Goal: Task Accomplishment & Management: Use online tool/utility

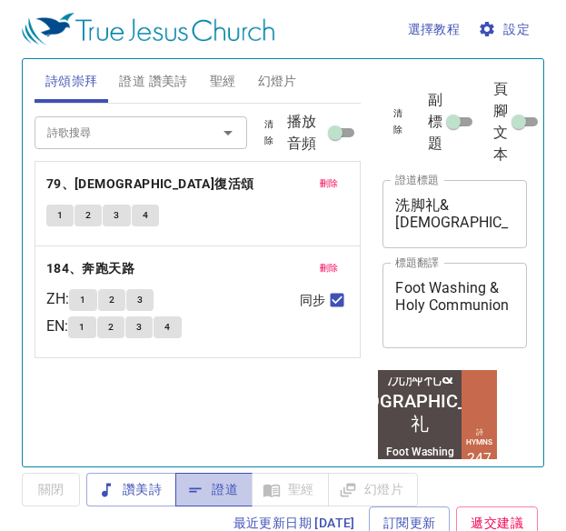
click at [226, 481] on span "證道" at bounding box center [214, 489] width 48 height 23
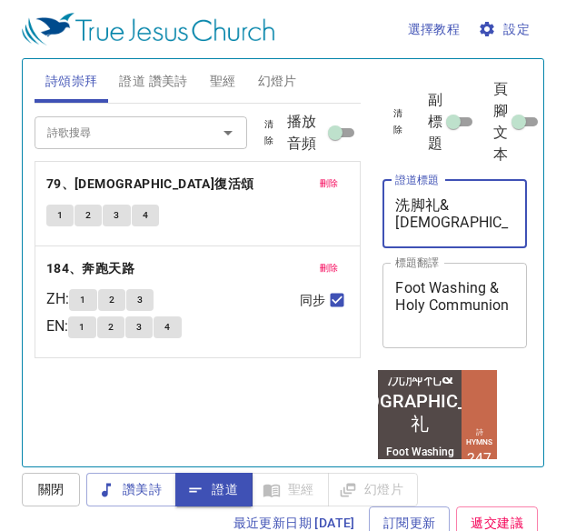
click at [499, 204] on textarea "洗脚礼&圣餐礼" at bounding box center [454, 213] width 119 height 35
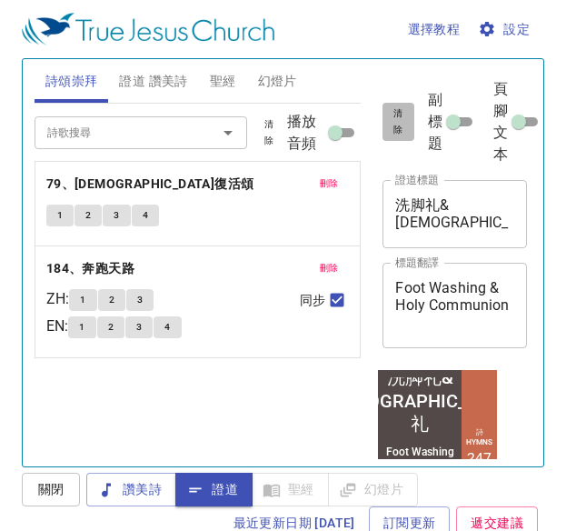
click at [402, 128] on span "清除" at bounding box center [397, 121] width 9 height 33
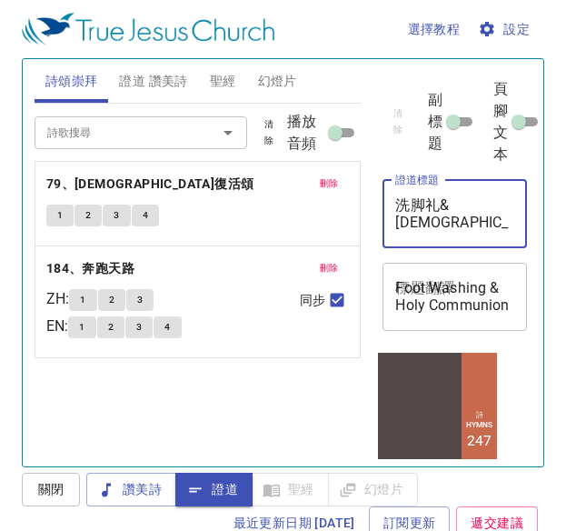
click at [458, 204] on textarea "洗脚礼&圣餐礼" at bounding box center [454, 213] width 119 height 35
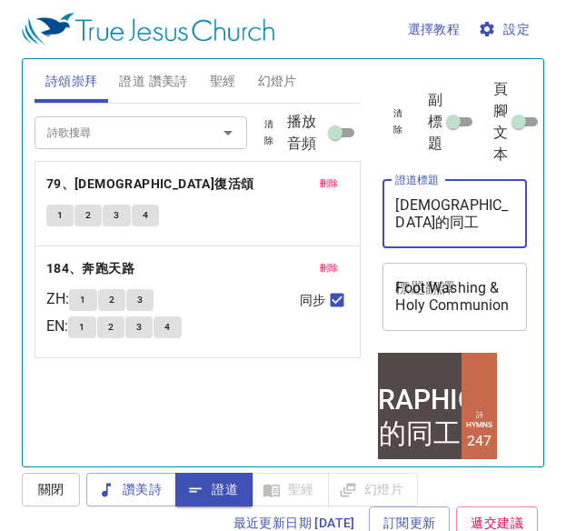
type textarea "[DEMOGRAPHIC_DATA]的同工"
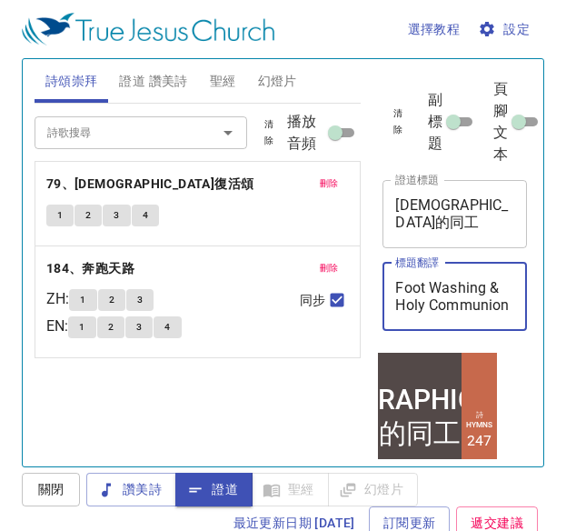
click at [438, 291] on textarea "Foot Washing & Holy Communion" at bounding box center [454, 296] width 119 height 35
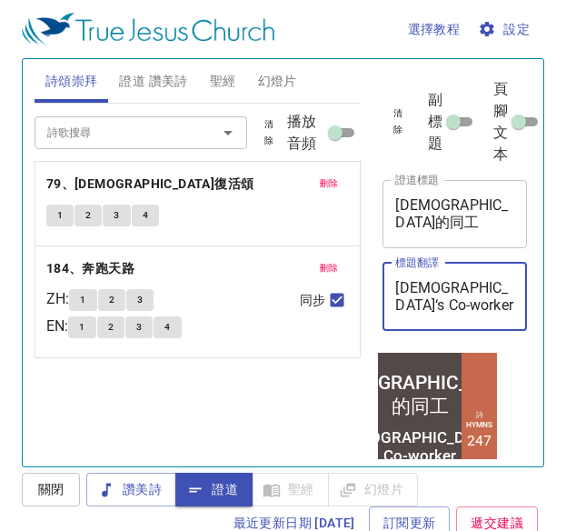
type textarea "[DEMOGRAPHIC_DATA]‘s Co-worker"
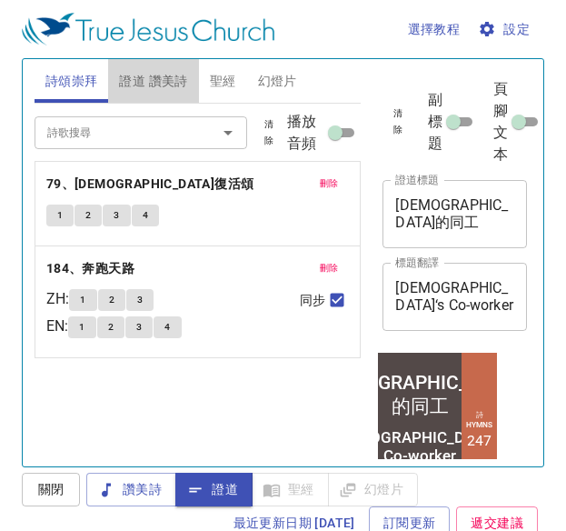
click at [174, 75] on span "證道 讚美詩" at bounding box center [153, 81] width 68 height 23
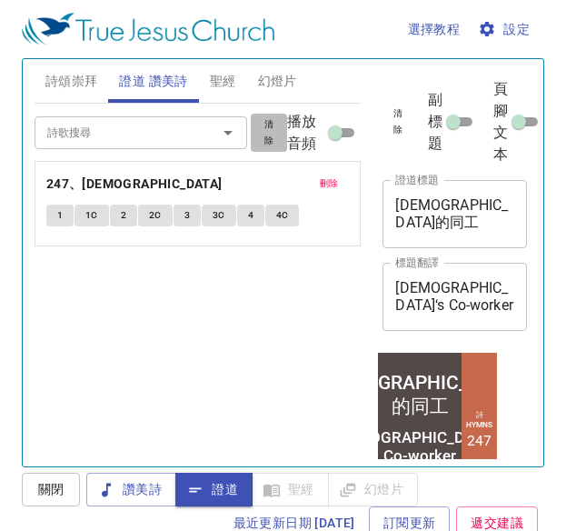
click at [273, 134] on span "清除" at bounding box center [269, 132] width 15 height 33
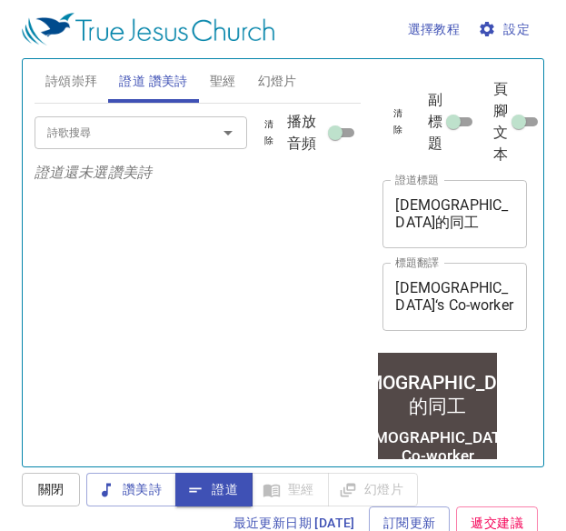
click at [174, 135] on input "詩歌搜尋" at bounding box center [114, 132] width 148 height 21
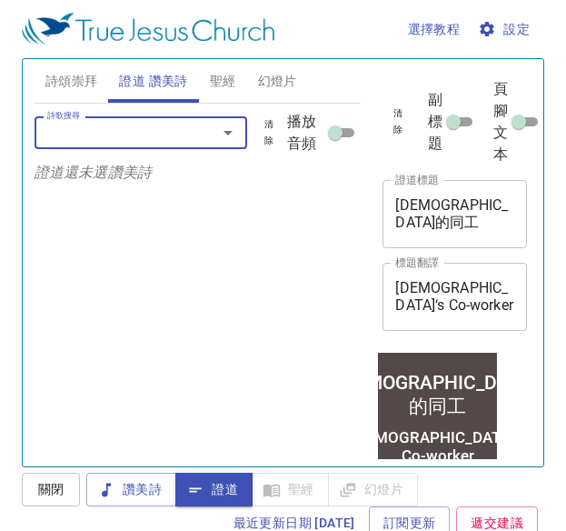
click at [174, 135] on input "詩歌搜尋" at bounding box center [114, 132] width 148 height 21
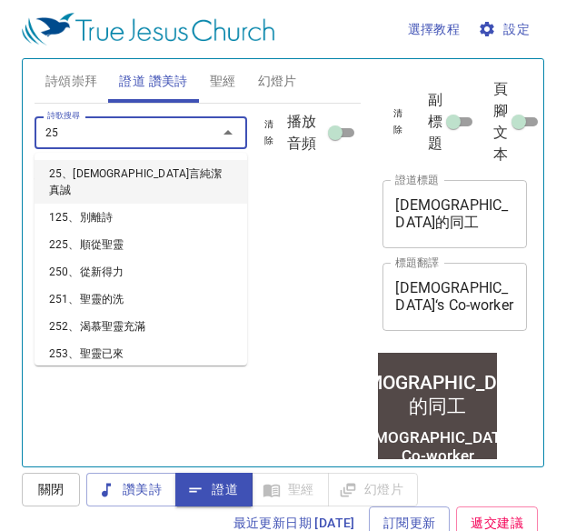
type input "258"
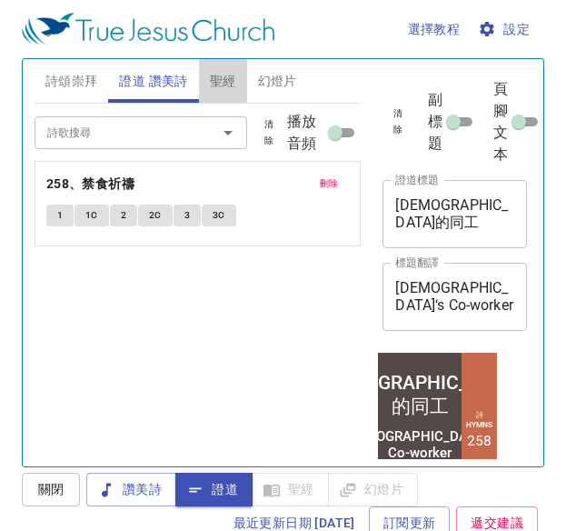
click at [226, 83] on span "聖經" at bounding box center [223, 81] width 26 height 23
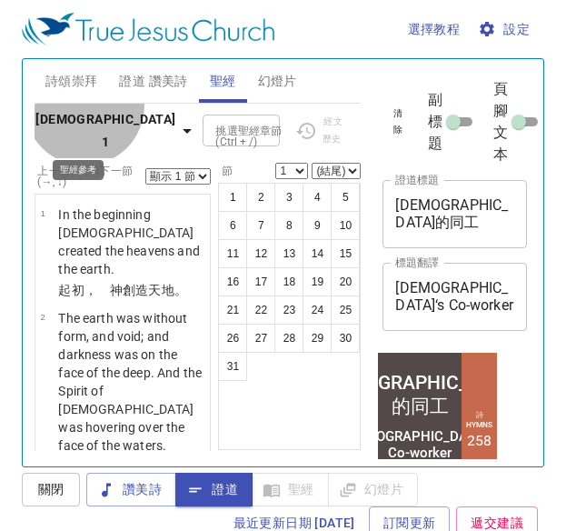
click at [85, 116] on button "創世記 1" at bounding box center [117, 130] width 164 height 55
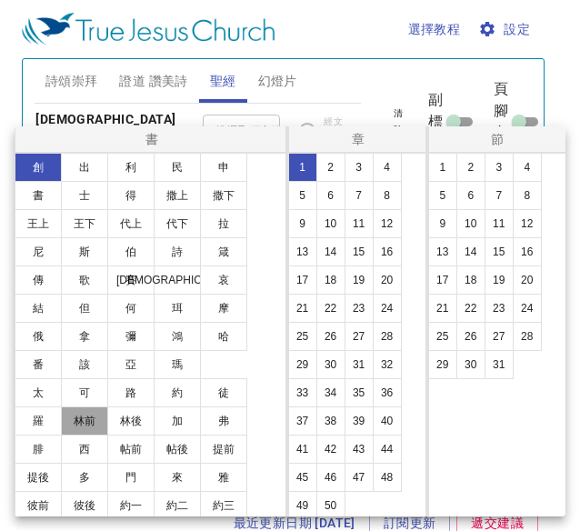
click at [84, 415] on button "林前" at bounding box center [84, 420] width 47 height 29
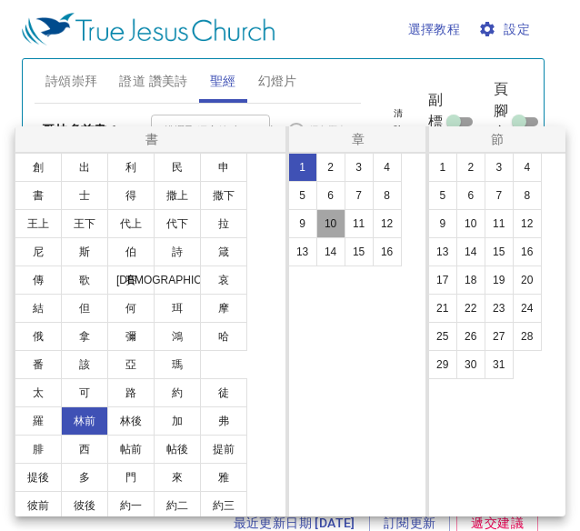
click at [336, 220] on button "10" at bounding box center [330, 223] width 29 height 29
click at [500, 368] on button "31" at bounding box center [498, 364] width 29 height 29
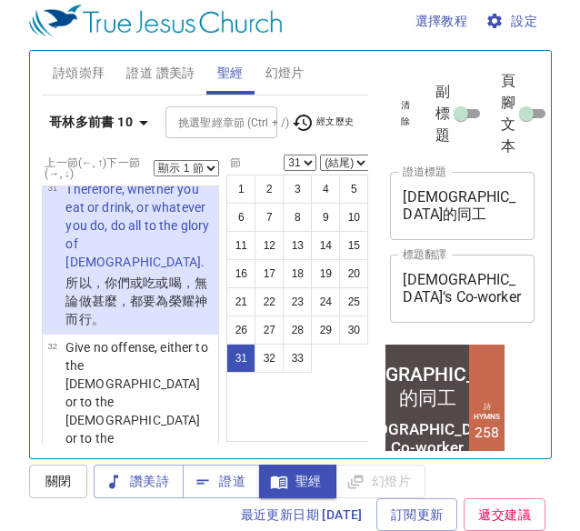
scroll to position [11, 0]
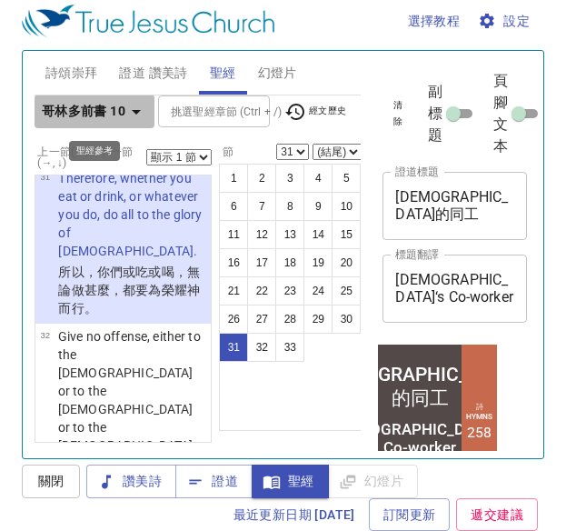
click at [109, 104] on b "哥林多前書 10" at bounding box center [84, 111] width 84 height 23
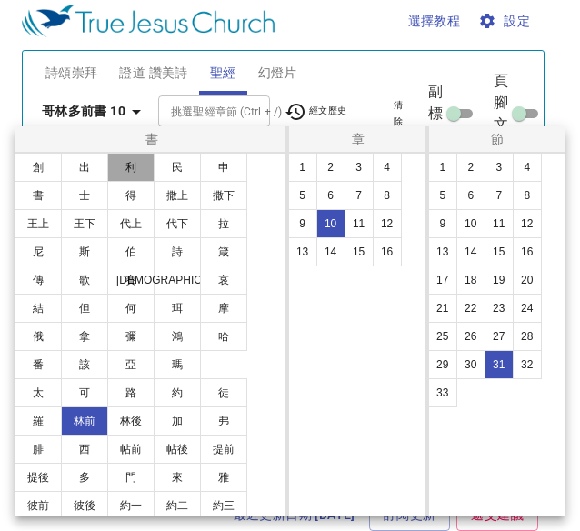
click at [116, 167] on button "利" at bounding box center [130, 167] width 47 height 29
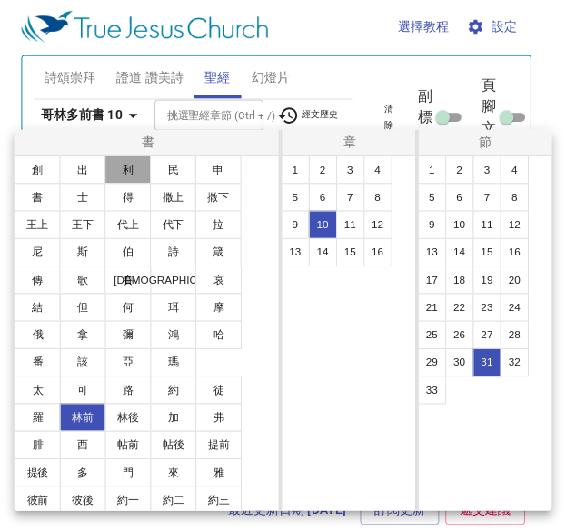
scroll to position [0, 0]
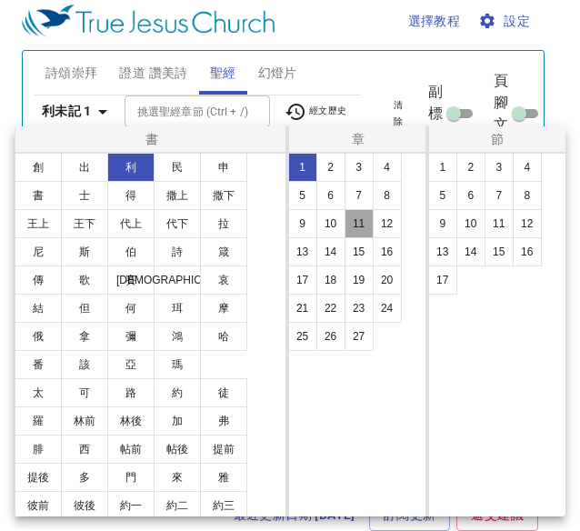
click at [362, 225] on button "11" at bounding box center [358, 223] width 29 height 29
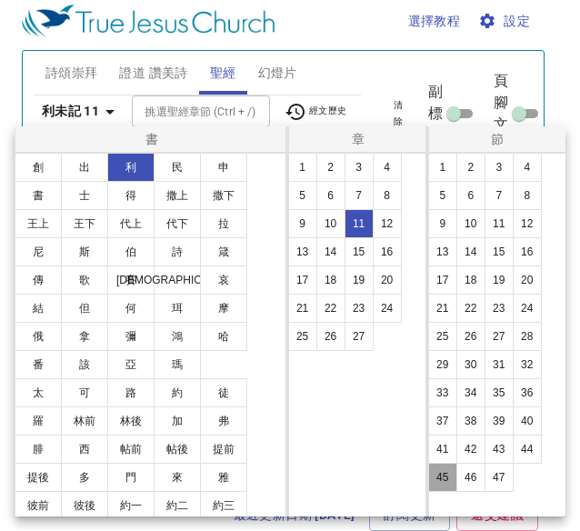
click at [447, 473] on button "45" at bounding box center [442, 477] width 29 height 29
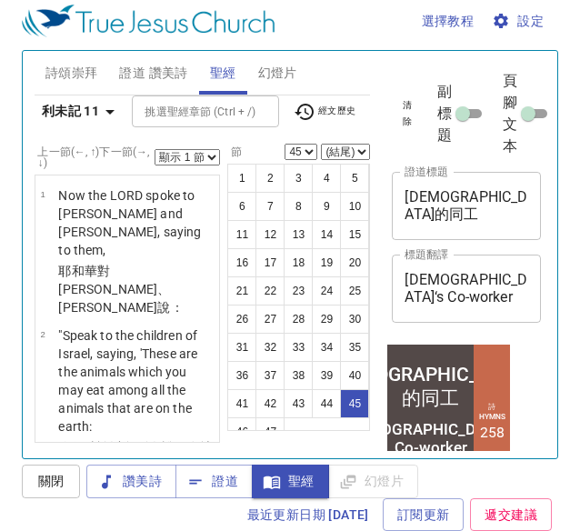
scroll to position [7924, 0]
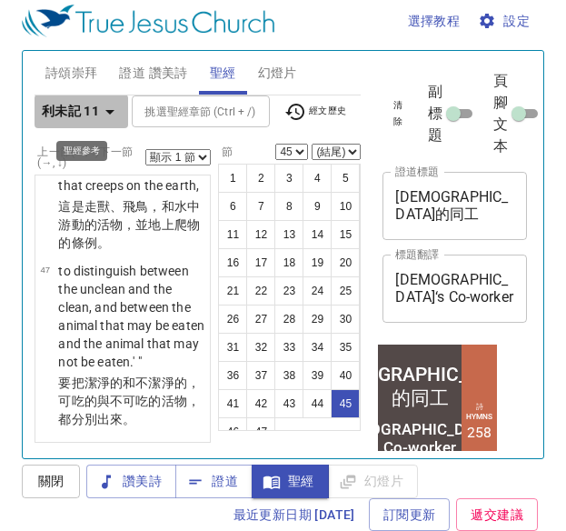
click at [114, 109] on icon "button" at bounding box center [110, 112] width 22 height 22
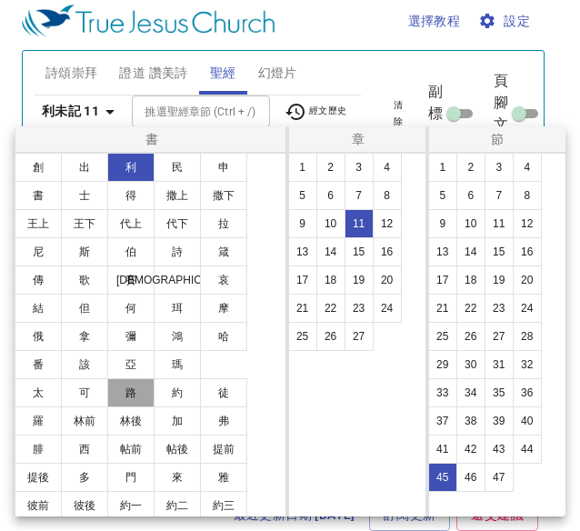
click at [125, 386] on button "路" at bounding box center [130, 392] width 47 height 29
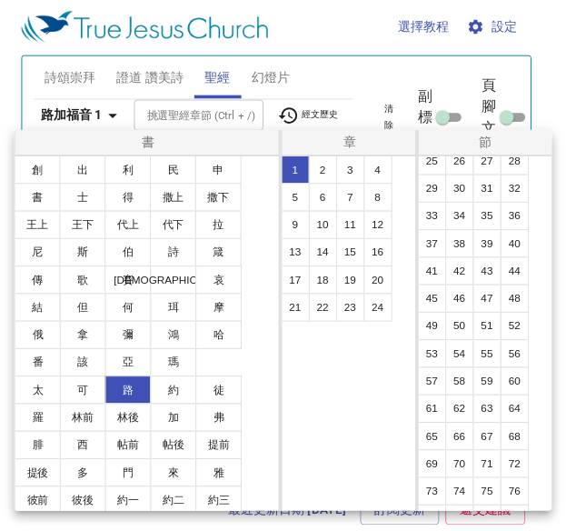
scroll to position [201, 0]
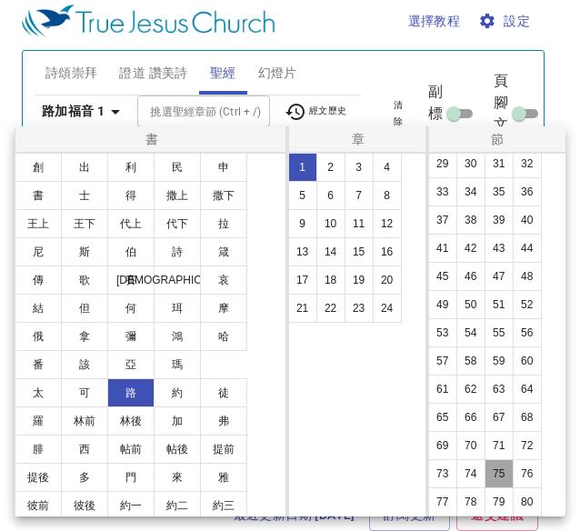
click at [510, 467] on button "75" at bounding box center [498, 473] width 29 height 29
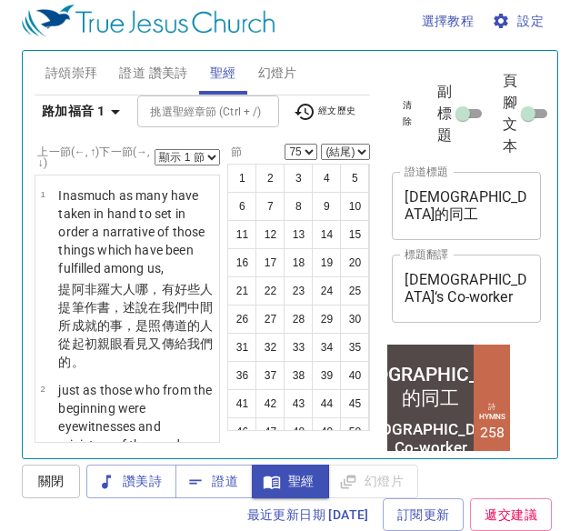
scroll to position [12215, 0]
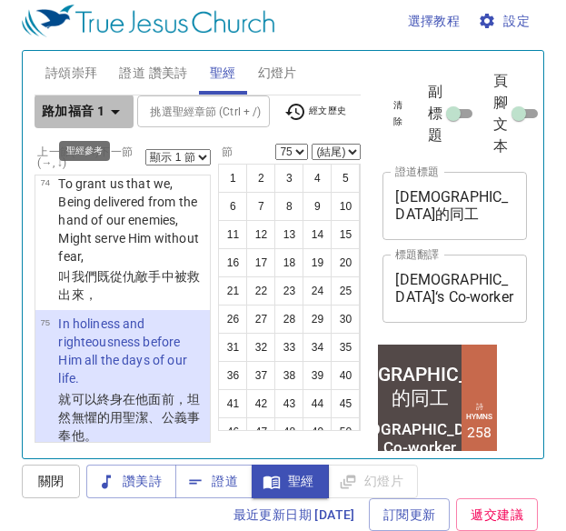
click at [107, 112] on icon "button" at bounding box center [115, 112] width 22 height 22
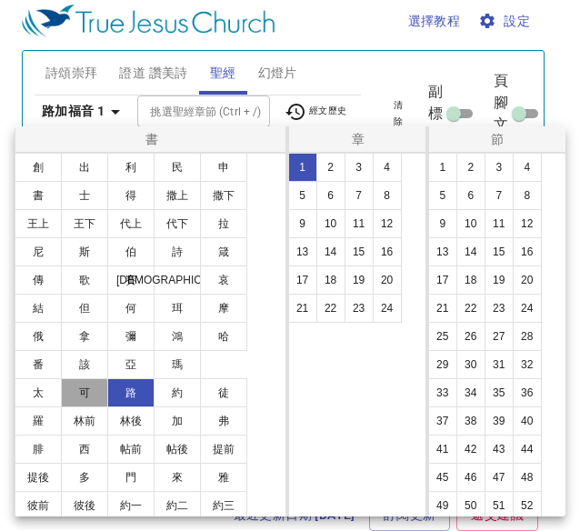
click at [67, 392] on button "可" at bounding box center [84, 392] width 47 height 29
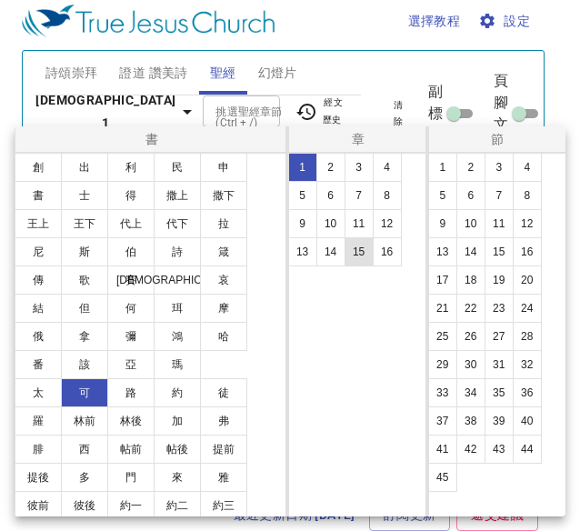
scroll to position [0, 0]
click at [301, 224] on button "9" at bounding box center [302, 223] width 29 height 29
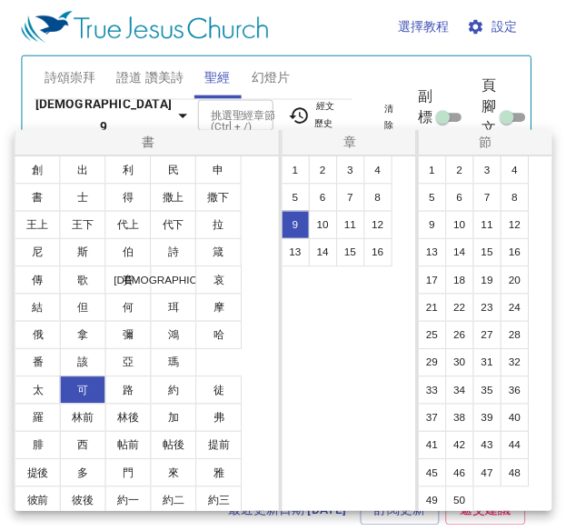
scroll to position [4, 0]
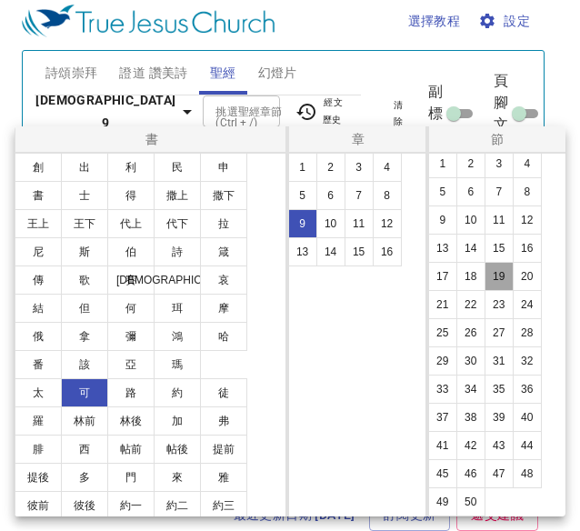
click at [489, 278] on button "19" at bounding box center [498, 276] width 29 height 29
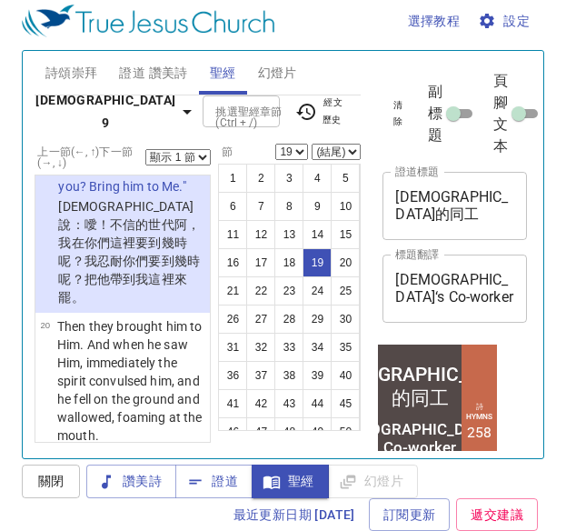
scroll to position [3701, 0]
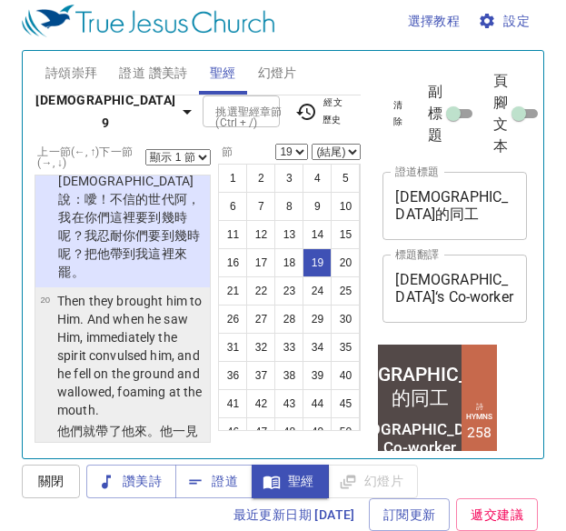
click at [173, 423] on wg846 "來。他一見 耶穌，鬼 便叫他 重重的抽瘋 ，倒 在 地上 ，翻來覆去 ，口中流沫 。" at bounding box center [131, 475] width 148 height 105
select select "20"
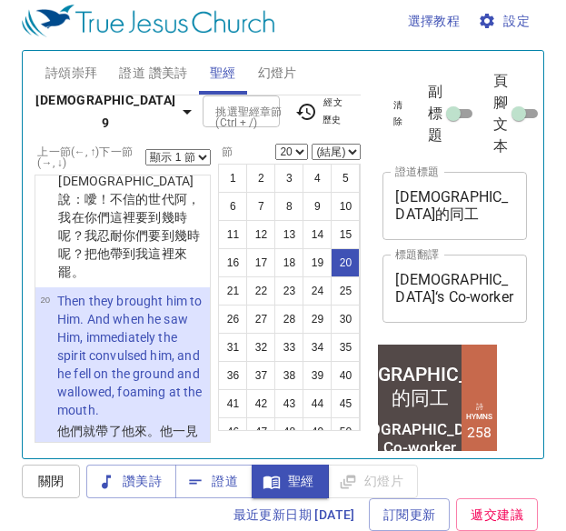
scroll to position [3641, 0]
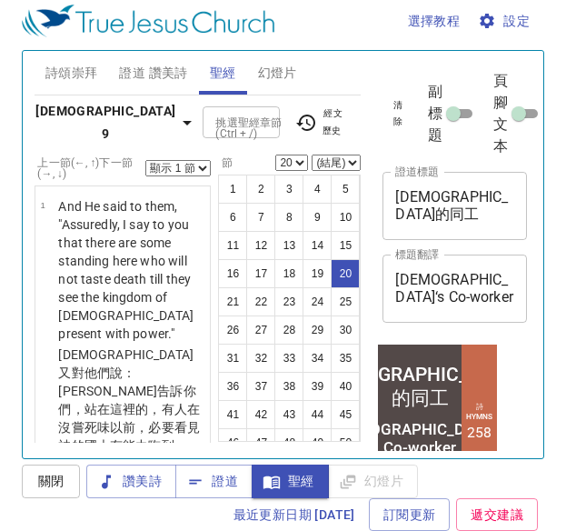
scroll to position [3641, 0]
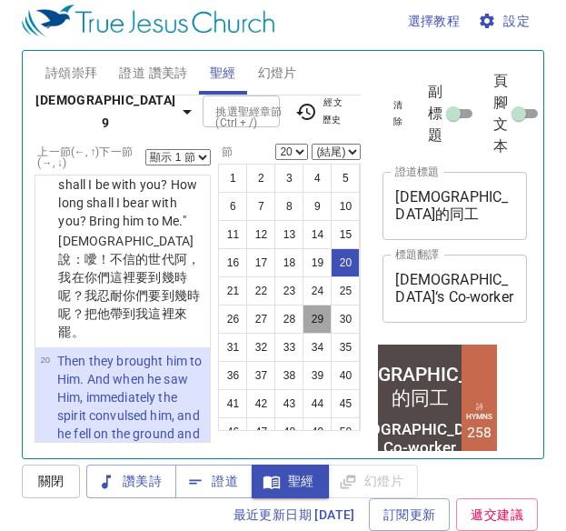
click at [303, 333] on button "29" at bounding box center [317, 318] width 29 height 29
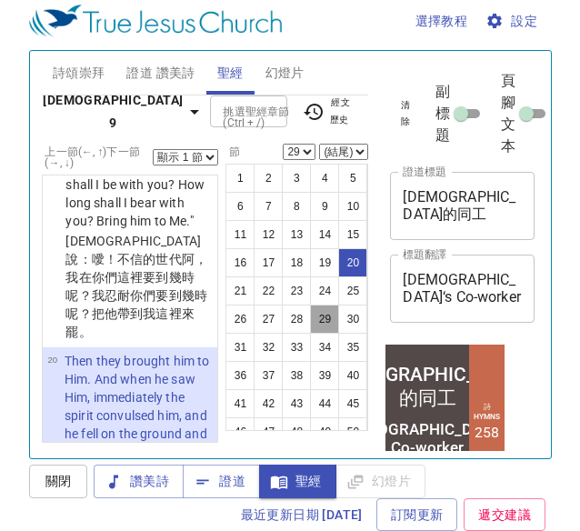
scroll to position [5338, 0]
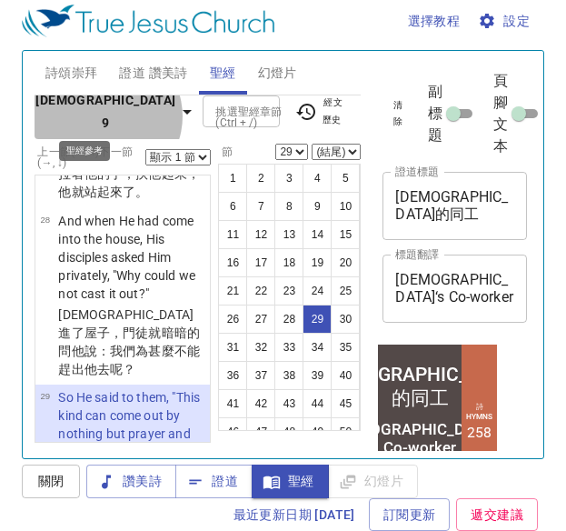
click at [104, 127] on button "馬可福音 9" at bounding box center [117, 111] width 164 height 55
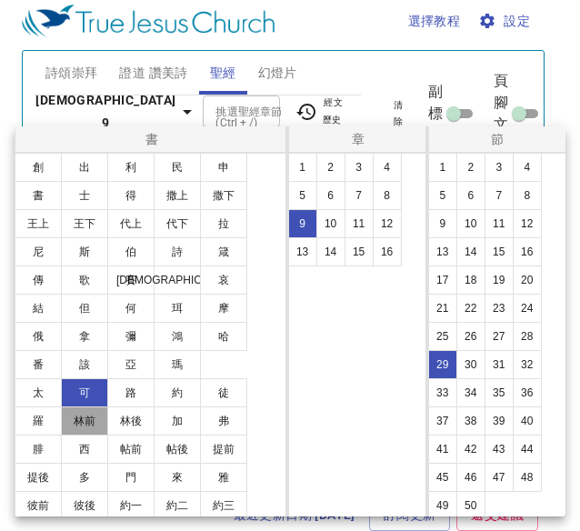
click at [85, 432] on button "林前" at bounding box center [84, 420] width 47 height 29
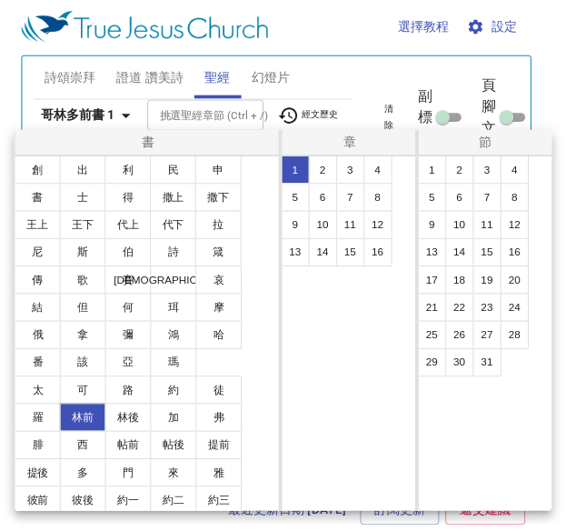
scroll to position [0, 0]
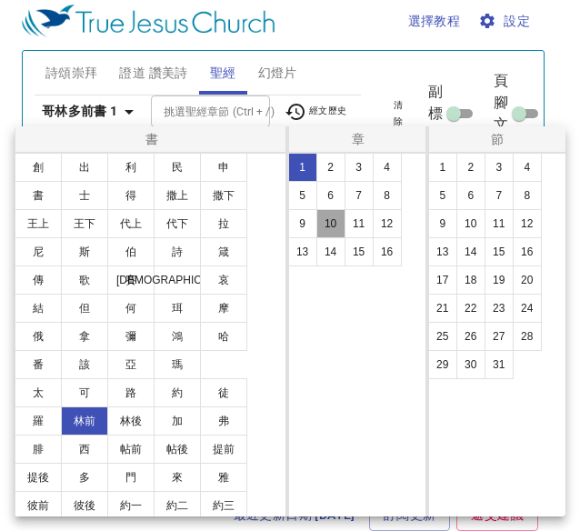
click at [339, 228] on button "10" at bounding box center [330, 223] width 29 height 29
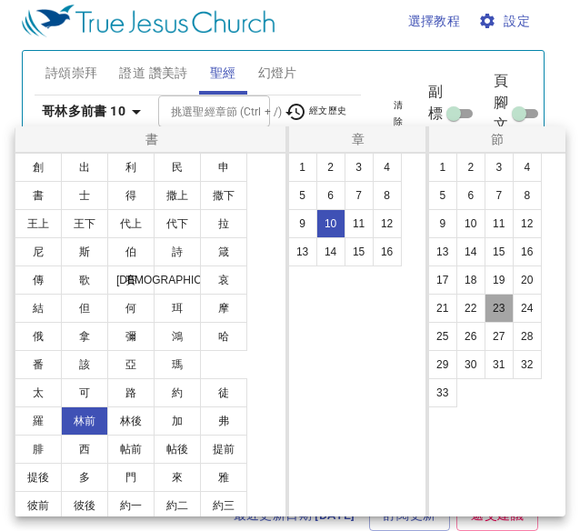
click at [493, 312] on button "23" at bounding box center [498, 308] width 29 height 29
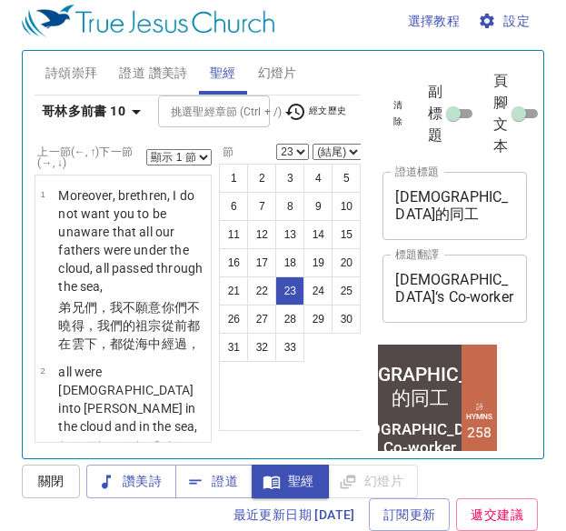
scroll to position [3679, 0]
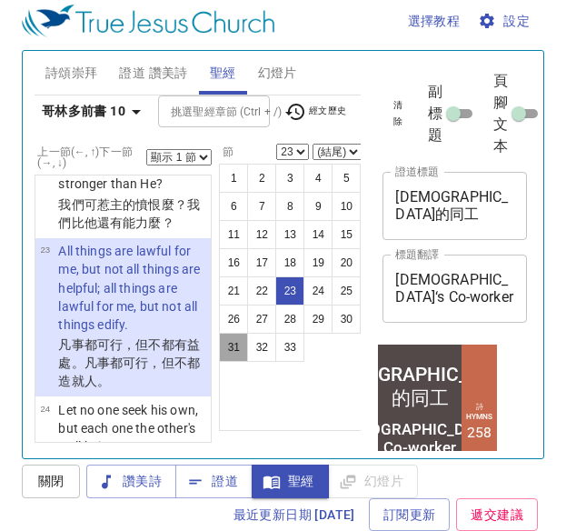
click at [240, 349] on button "31" at bounding box center [233, 347] width 29 height 29
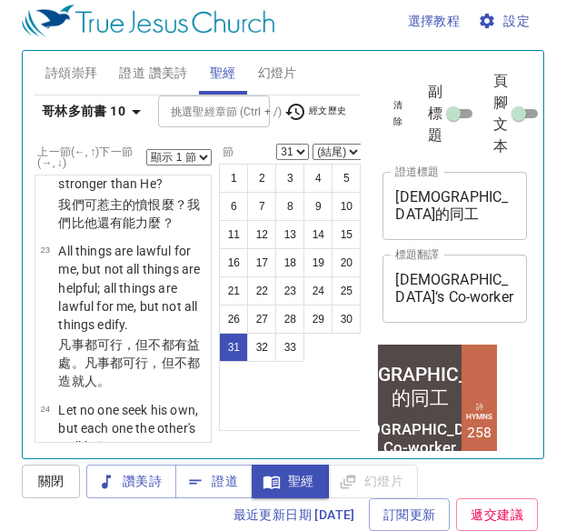
scroll to position [5054, 0]
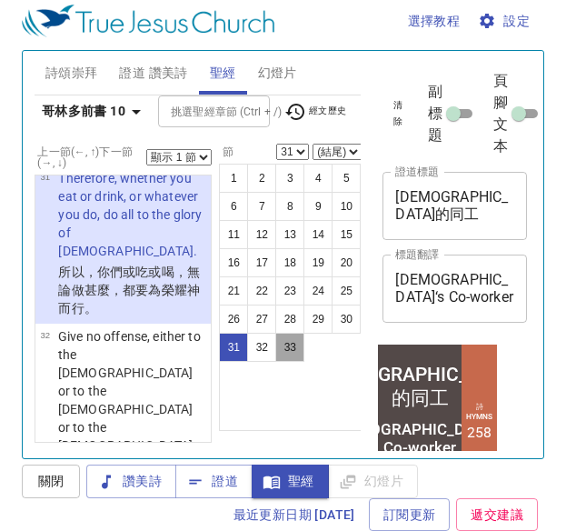
click at [284, 349] on button "33" at bounding box center [289, 347] width 29 height 29
select select "33"
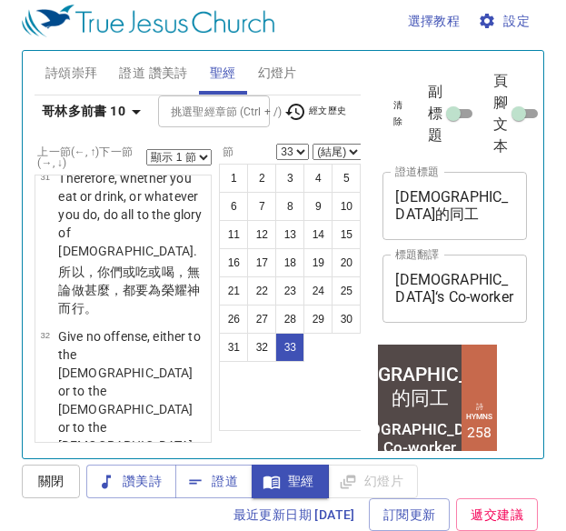
scroll to position [5333, 0]
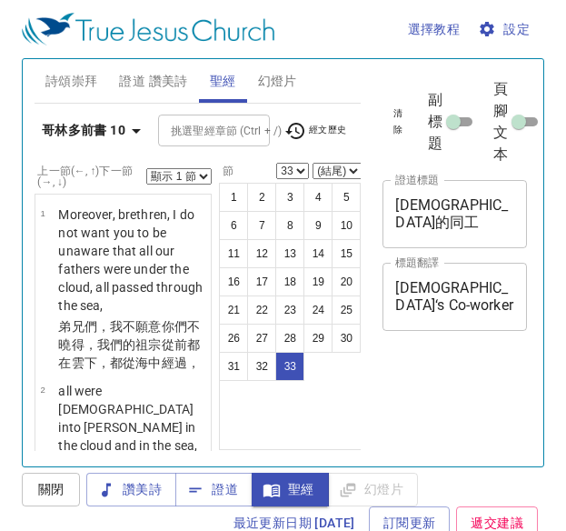
select select "33"
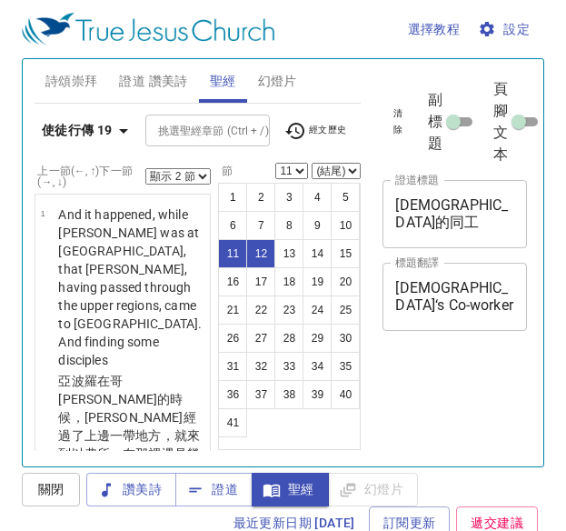
select select "2"
select select "11"
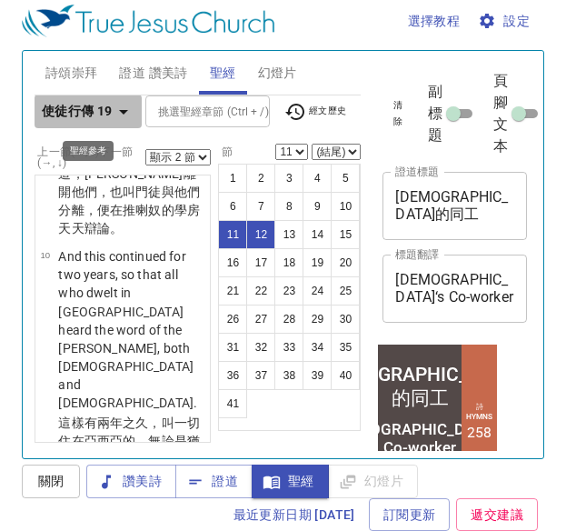
click at [94, 113] on b "使徒行傳 19" at bounding box center [77, 111] width 71 height 23
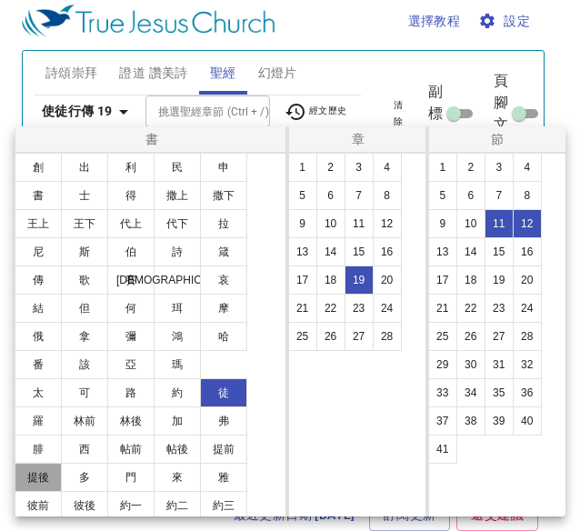
click at [39, 471] on button "提後" at bounding box center [38, 477] width 47 height 29
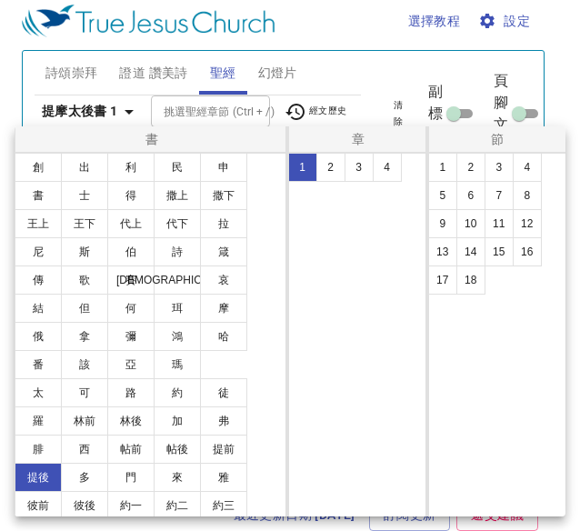
select select "1"
click at [337, 173] on button "2" at bounding box center [330, 167] width 29 height 29
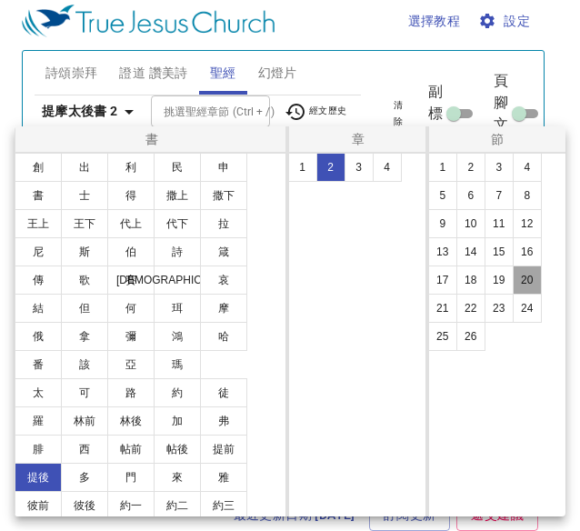
click at [518, 277] on button "20" at bounding box center [526, 279] width 29 height 29
select select "20"
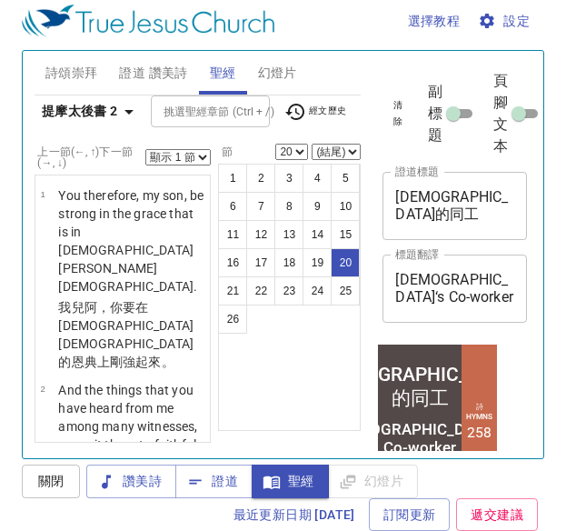
scroll to position [3169, 0]
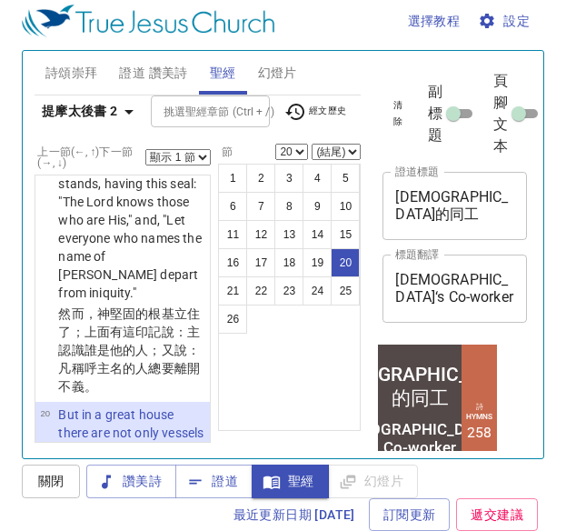
click at [179, 151] on select "顯示 1 節 顯示 2 節 顯示 3 節 顯示 4 節 顯示 5 節" at bounding box center [177, 157] width 65 height 16
select select "2"
click at [145, 149] on select "顯示 1 節 顯示 2 節 顯示 3 節 顯示 4 節 顯示 5 節" at bounding box center [177, 157] width 65 height 16
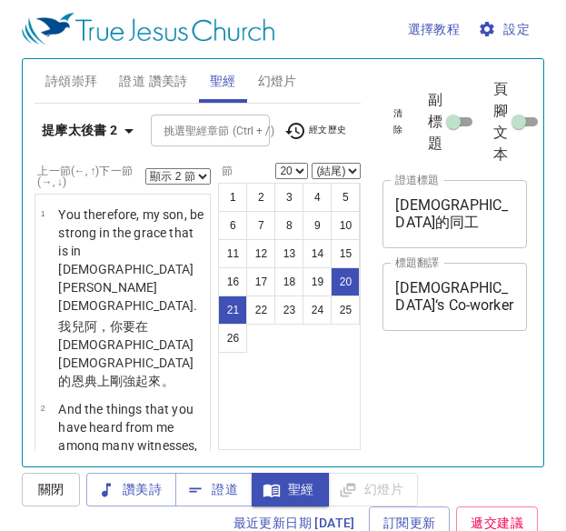
select select "2"
select select "20"
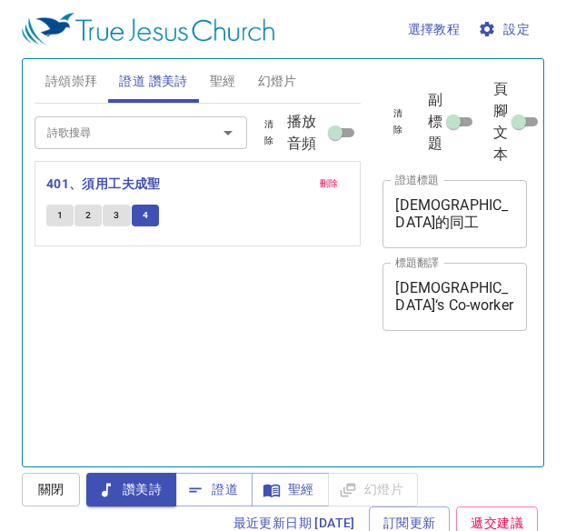
scroll to position [8, 0]
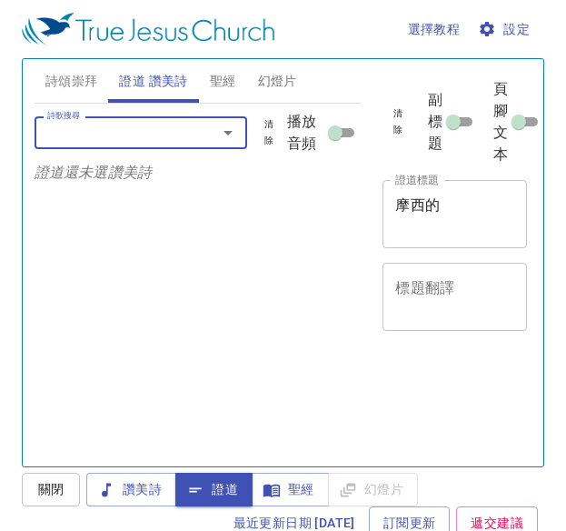
scroll to position [8, 0]
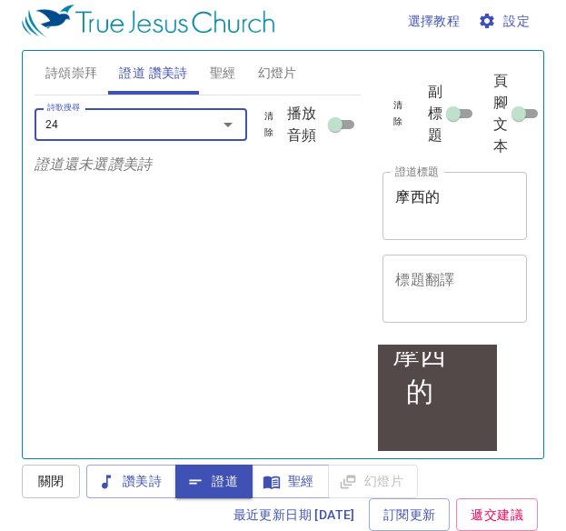
type input "245"
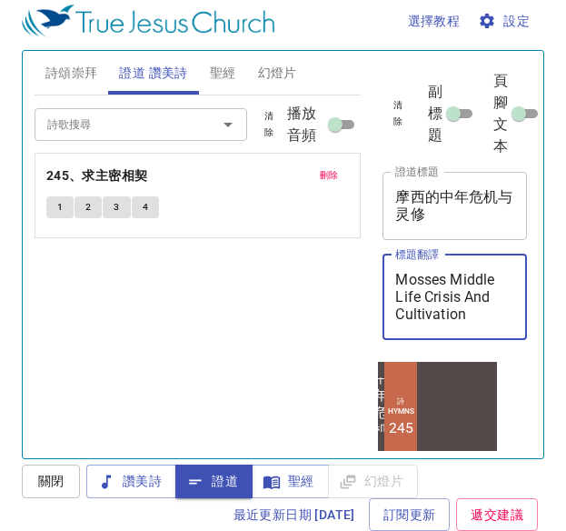
scroll to position [8, 0]
click at [429, 291] on textarea "Mosses Middle Life Crisis And Cultivation" at bounding box center [454, 297] width 119 height 52
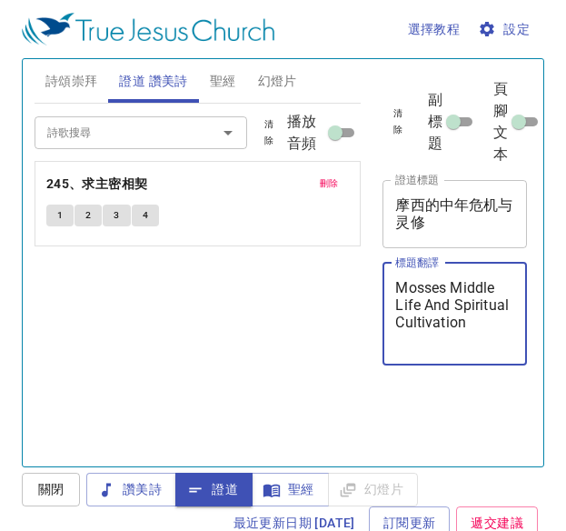
scroll to position [8, 0]
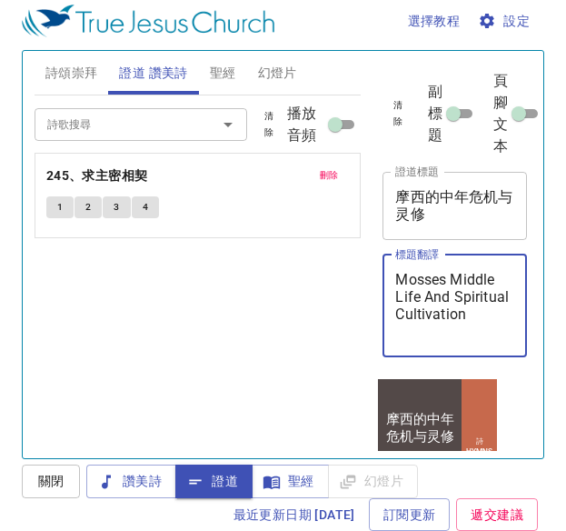
click at [55, 204] on button "1" at bounding box center [59, 207] width 27 height 22
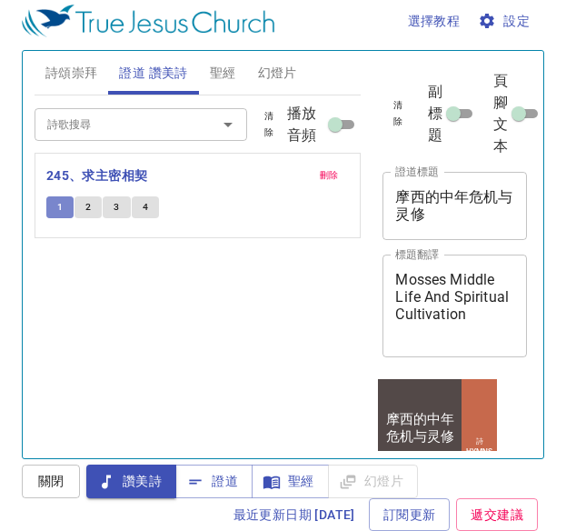
click at [58, 207] on span "1" at bounding box center [59, 207] width 5 height 16
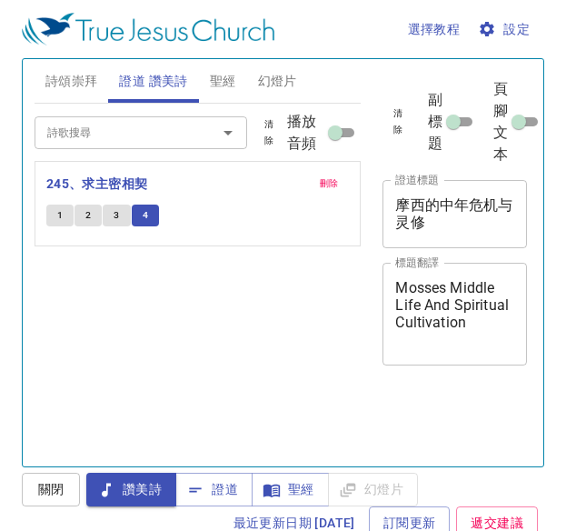
scroll to position [8, 0]
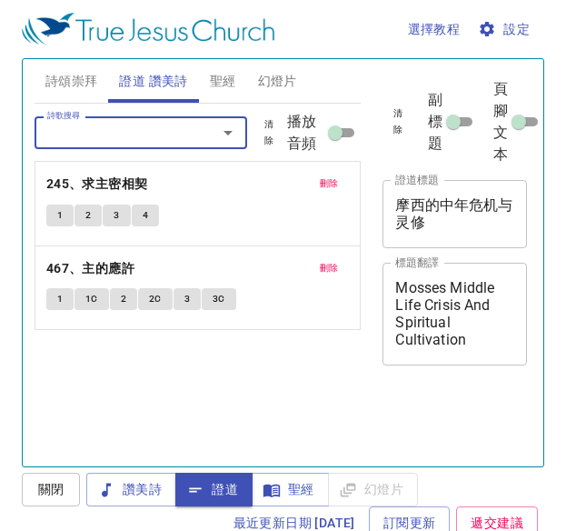
scroll to position [8, 0]
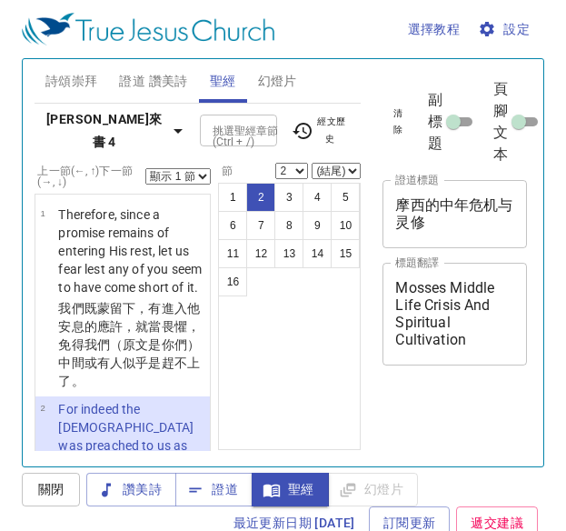
select select "2"
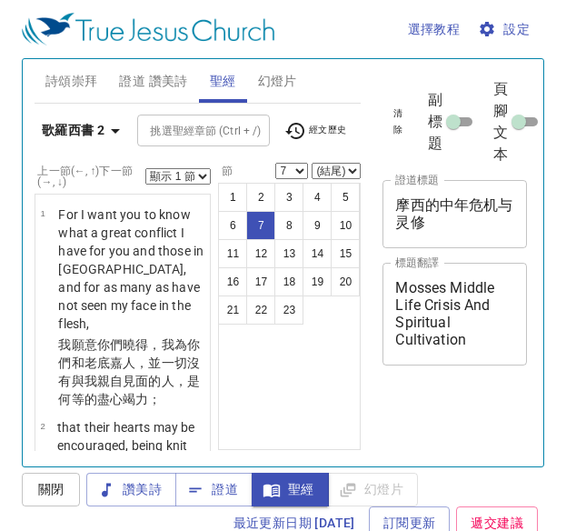
select select "7"
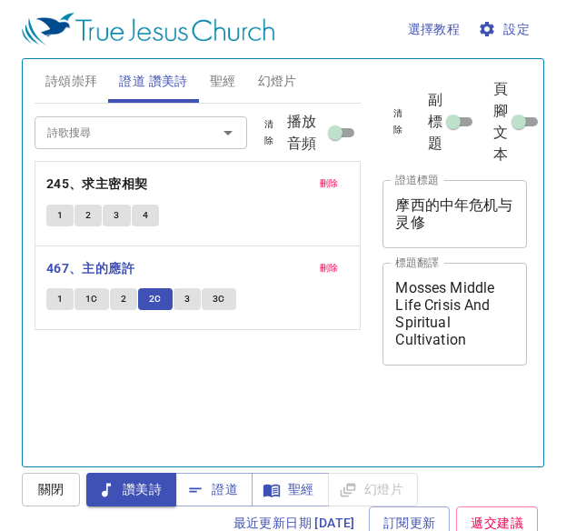
scroll to position [8, 0]
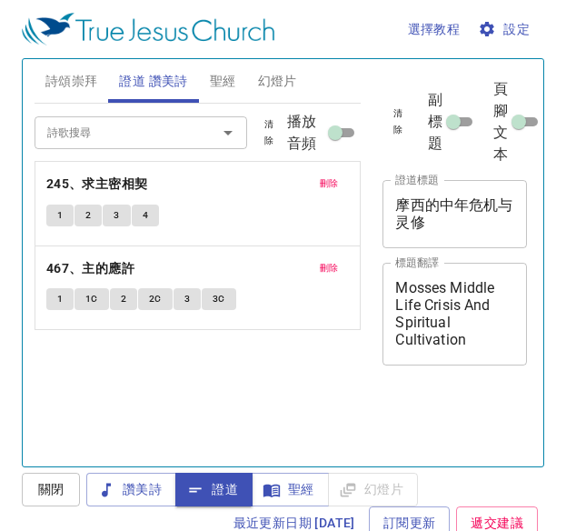
scroll to position [8, 0]
